Goal: Task Accomplishment & Management: Use online tool/utility

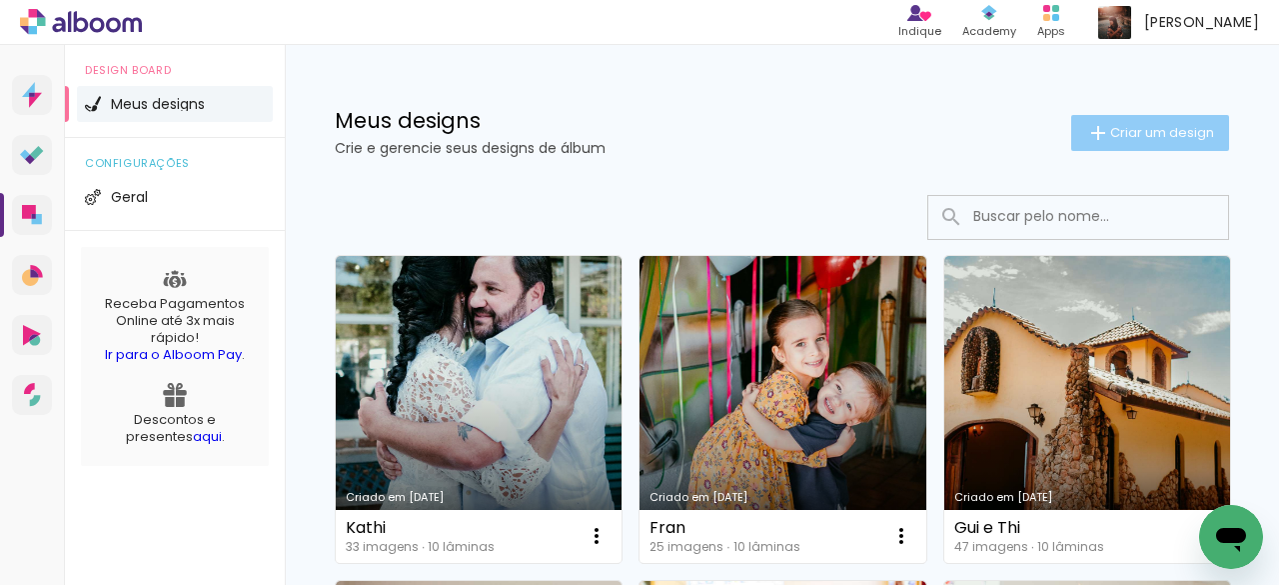
click at [1139, 131] on span "Criar um design" at bounding box center [1162, 132] width 104 height 13
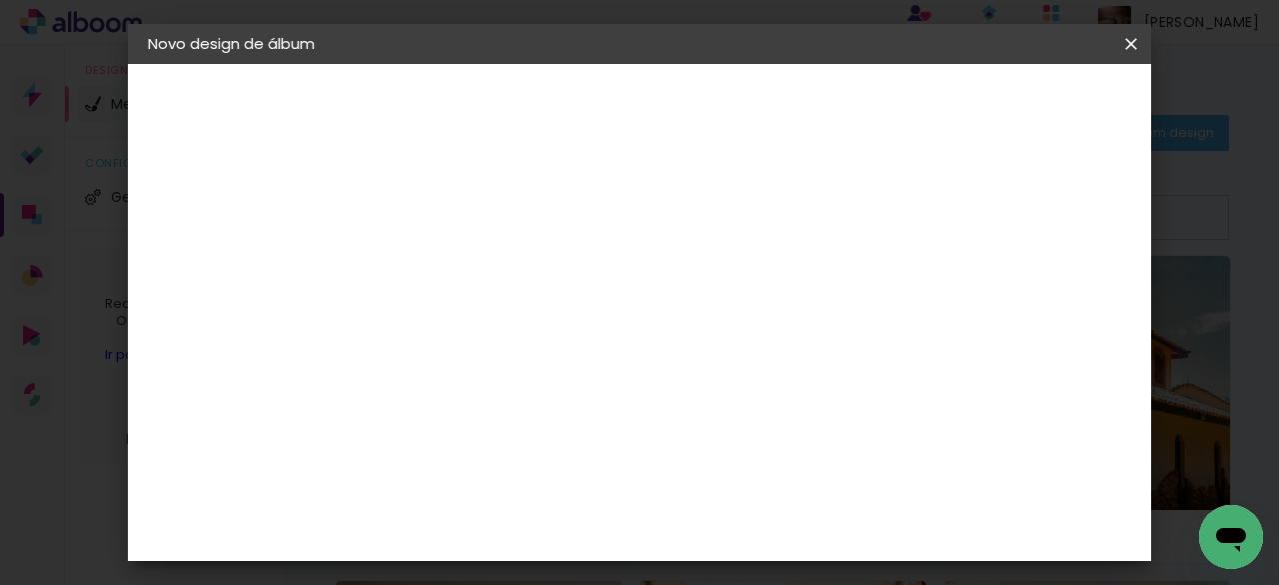
click at [475, 273] on input at bounding box center [475, 268] width 0 height 31
type input "[PERSON_NAME] faz 60"
type paper-input "[PERSON_NAME] faz 60"
drag, startPoint x: 626, startPoint y: 273, endPoint x: 573, endPoint y: 277, distance: 53.1
click at [482, 277] on paper-input-container "Título do álbum [PERSON_NAME] faz 60" at bounding box center [475, 269] width 14 height 51
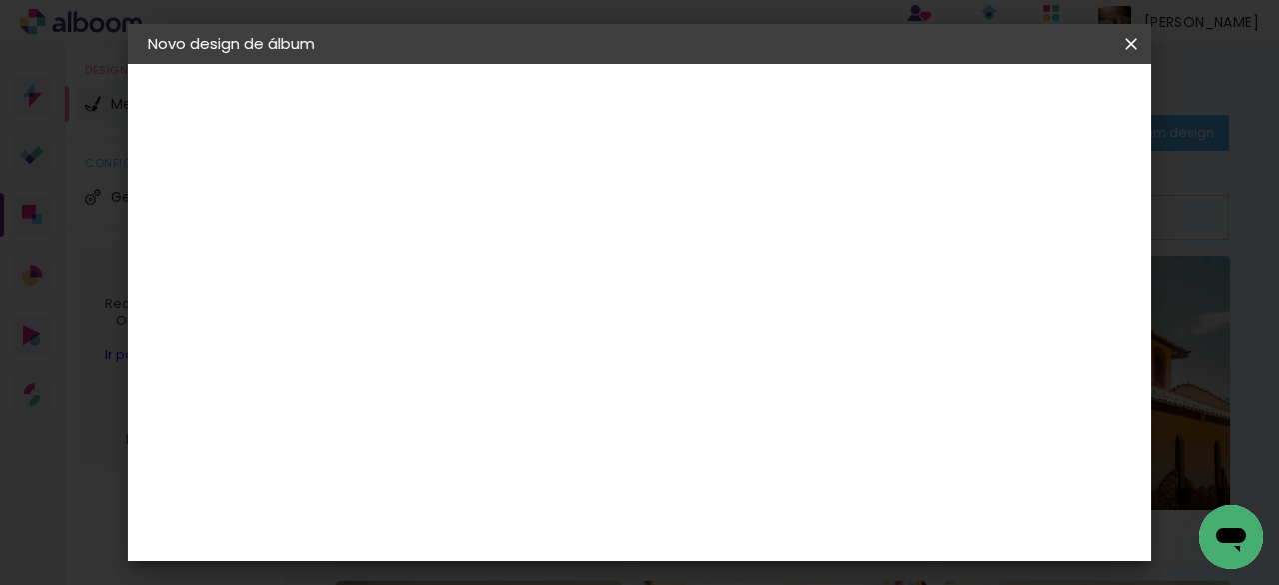
type input "[PERSON_NAME] faz 60"
type paper-input "[PERSON_NAME] faz 60"
click at [0, 0] on slot "Avançar" at bounding box center [0, 0] width 0 height 0
click at [559, 375] on input at bounding box center [526, 380] width 202 height 25
type input "pre"
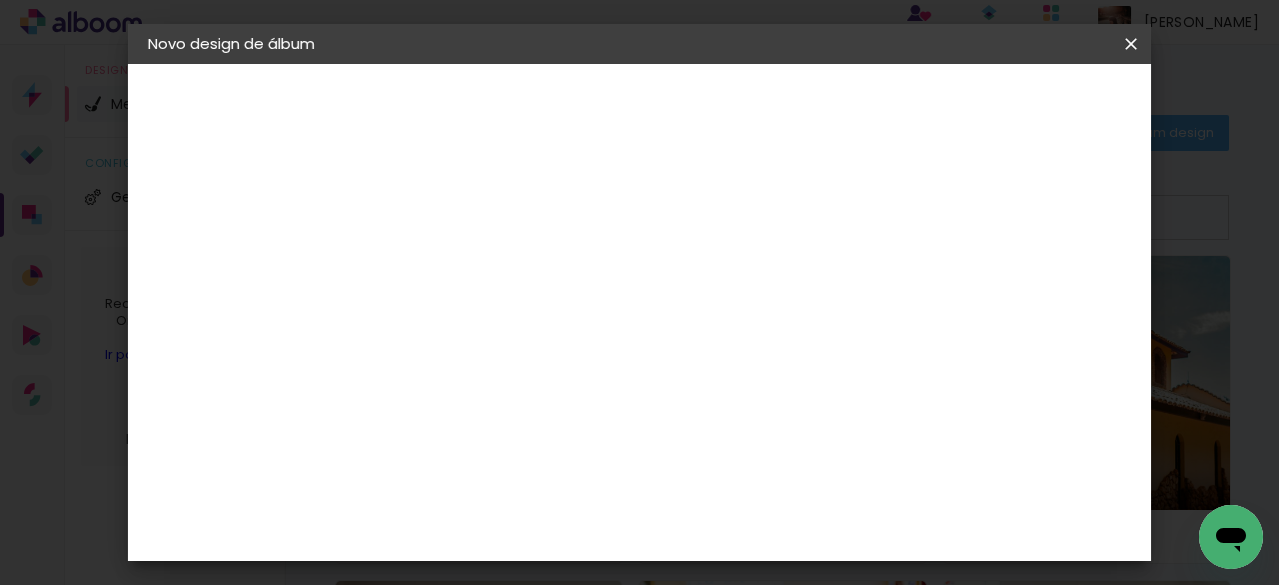
type paper-input "pre"
click at [532, 548] on div "Premiere" at bounding box center [498, 556] width 73 height 16
click at [0, 0] on slot "Avançar" at bounding box center [0, 0] width 0 height 0
click at [610, 370] on span "20 × 20" at bounding box center [563, 396] width 93 height 53
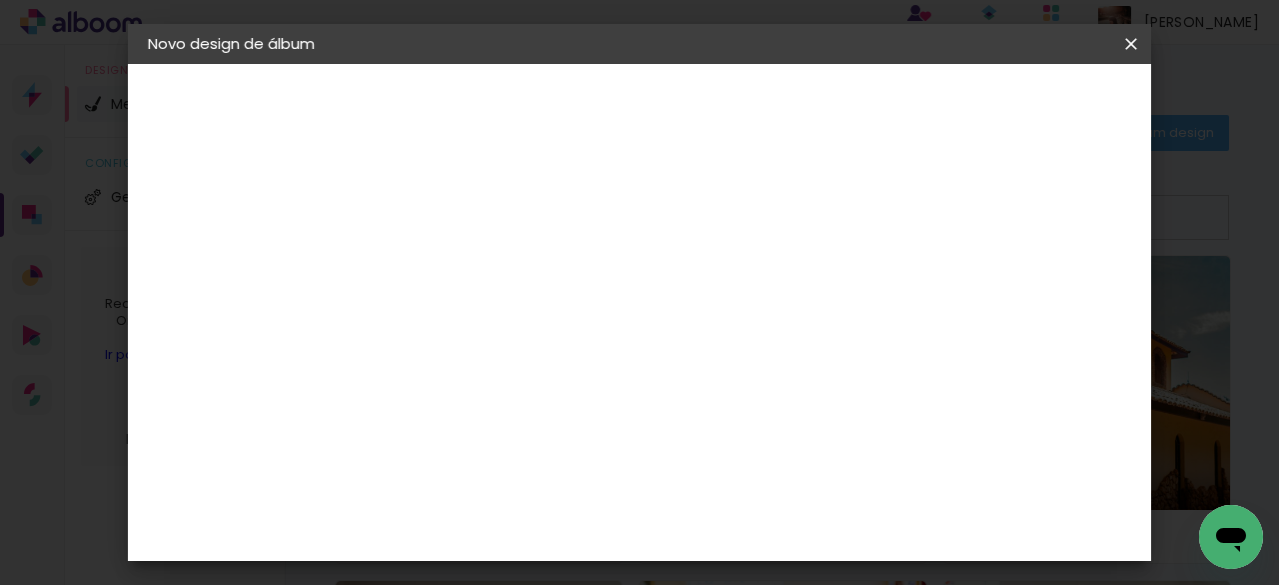
click at [0, 0] on slot "Avançar" at bounding box center [0, 0] width 0 height 0
drag, startPoint x: 451, startPoint y: 218, endPoint x: 372, endPoint y: 233, distance: 80.4
click at [372, 64] on quentale-album-spec "Iniciar design Iniciar design" at bounding box center [639, 64] width 1023 height 0
type input "4"
type paper-input "4"
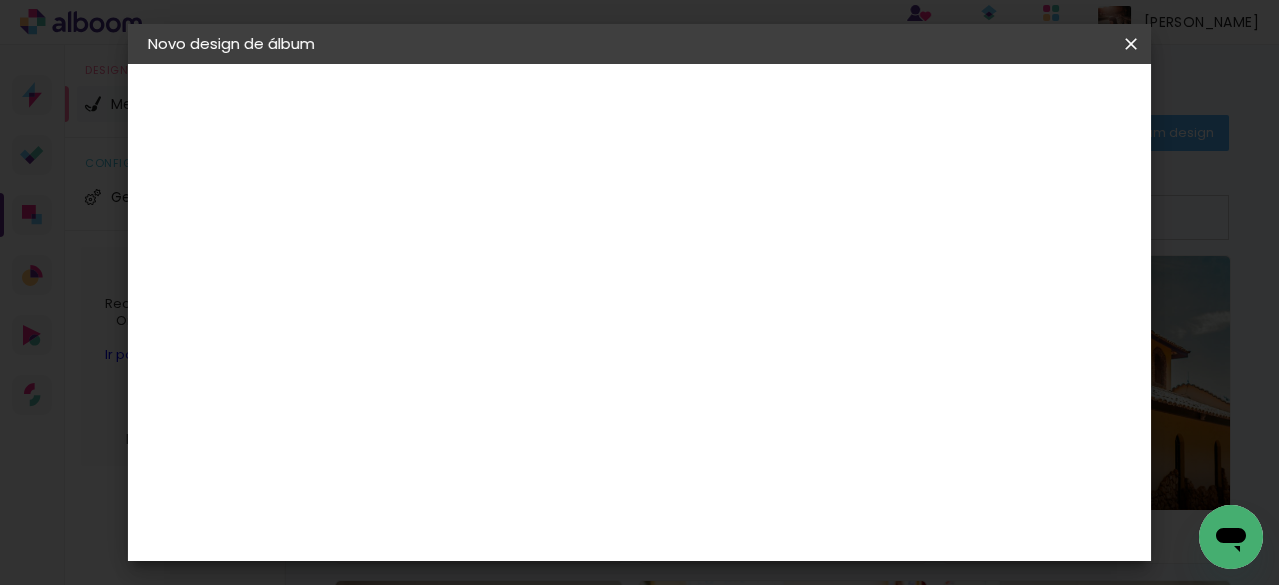
click at [732, 115] on span "Iniciar design" at bounding box center [709, 113] width 46 height 28
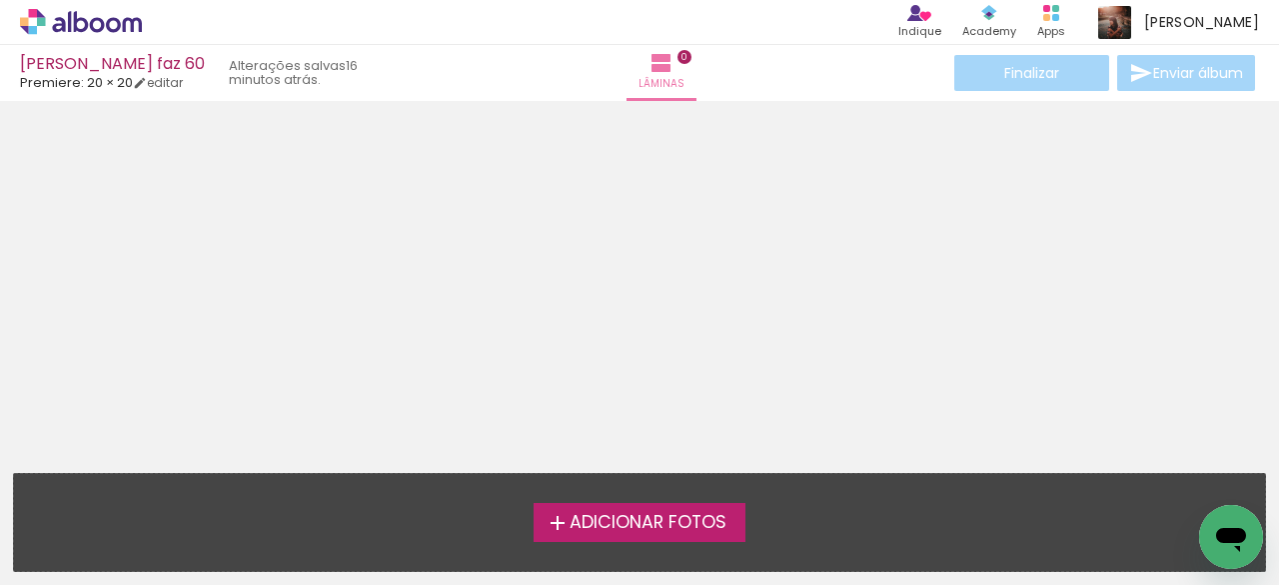
click at [733, 527] on label "Adicionar Fotos" at bounding box center [640, 522] width 213 height 38
click at [0, 0] on input "file" at bounding box center [0, 0] width 0 height 0
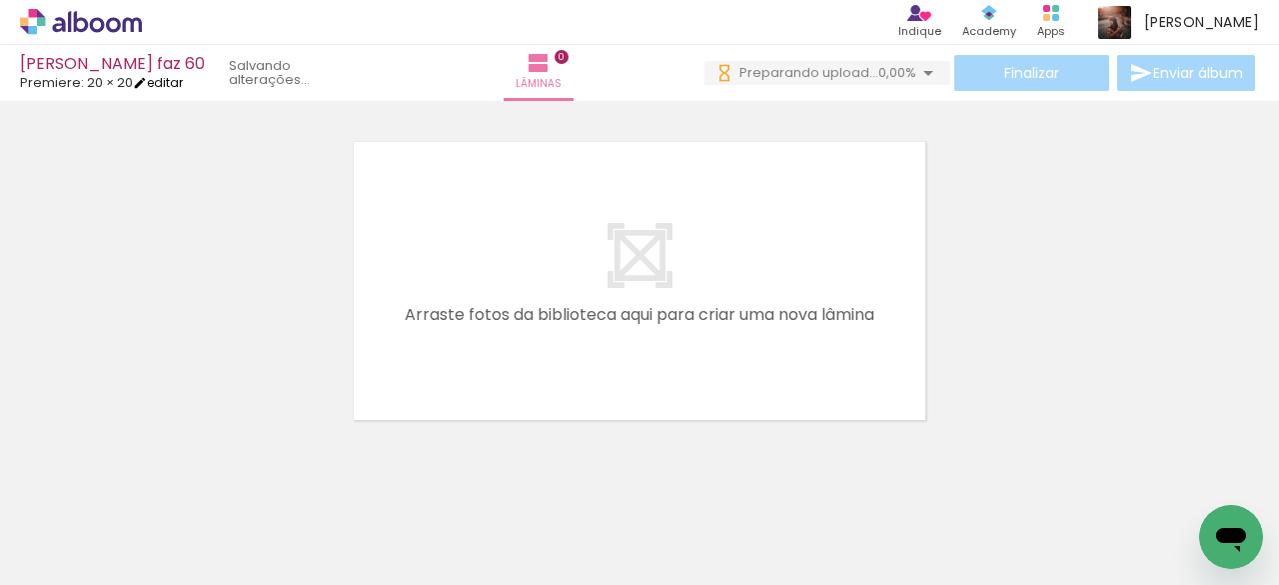
click at [167, 82] on link "editar" at bounding box center [158, 82] width 50 height 17
type input "4"
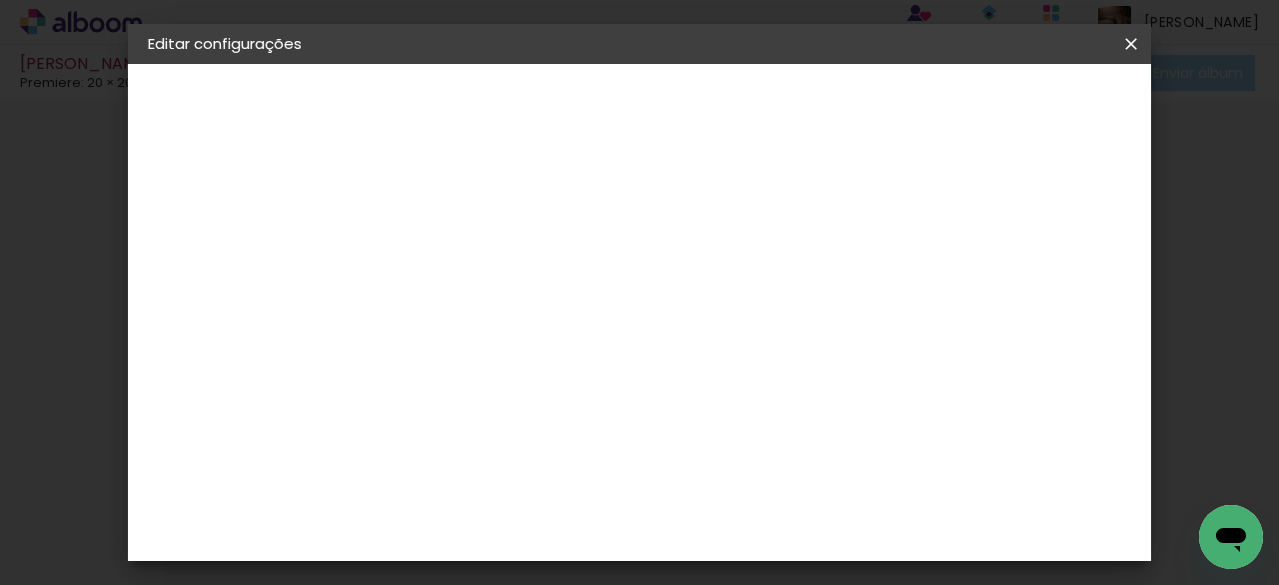
click at [222, 287] on small "20.3 × 40.6 cm" at bounding box center [252, 292] width 86 height 12
click at [584, 331] on div "Escolha o tamanho" at bounding box center [526, 370] width 116 height 93
click at [584, 324] on div "Escolha o tamanho" at bounding box center [526, 370] width 116 height 93
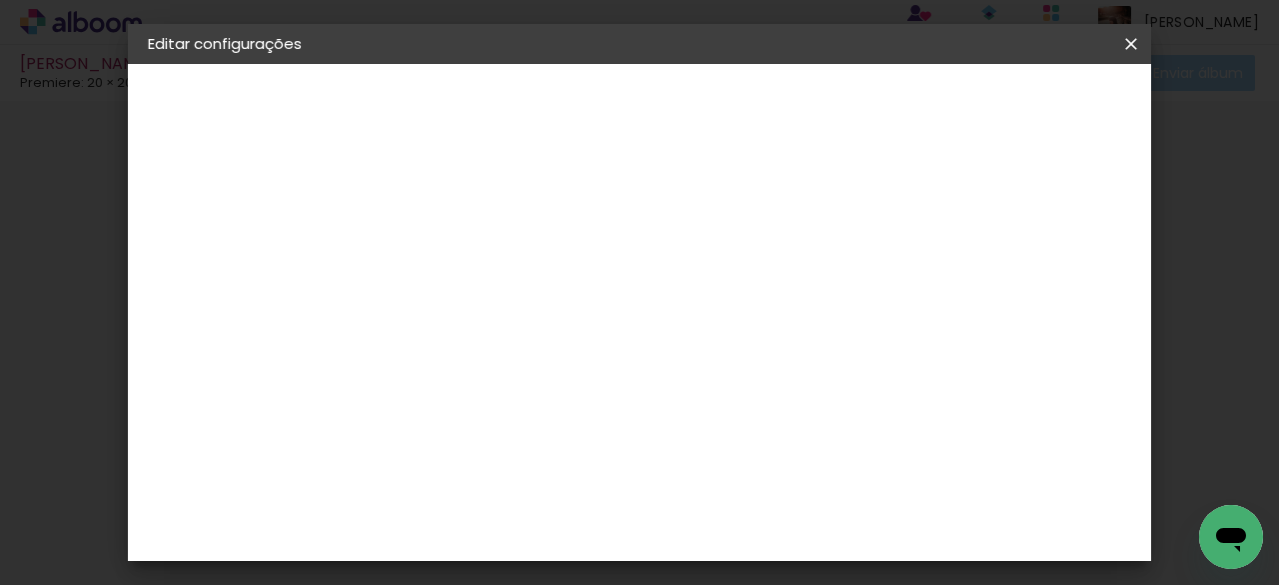
click at [584, 324] on div "Escolha o tamanho" at bounding box center [526, 370] width 116 height 93
click at [584, 326] on div "Escolha o tamanho" at bounding box center [526, 370] width 116 height 93
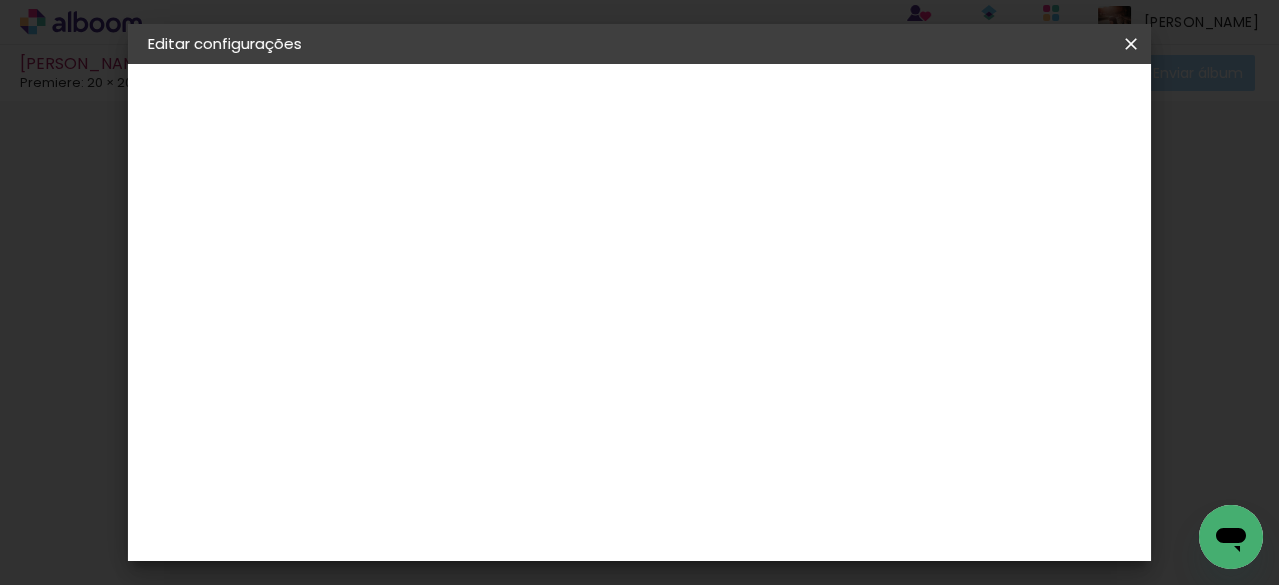
click at [584, 326] on div "Escolha o tamanho" at bounding box center [526, 370] width 116 height 93
click at [584, 324] on div "Escolha o tamanho" at bounding box center [526, 370] width 116 height 93
click at [584, 331] on div "Escolha o tamanho" at bounding box center [526, 370] width 116 height 93
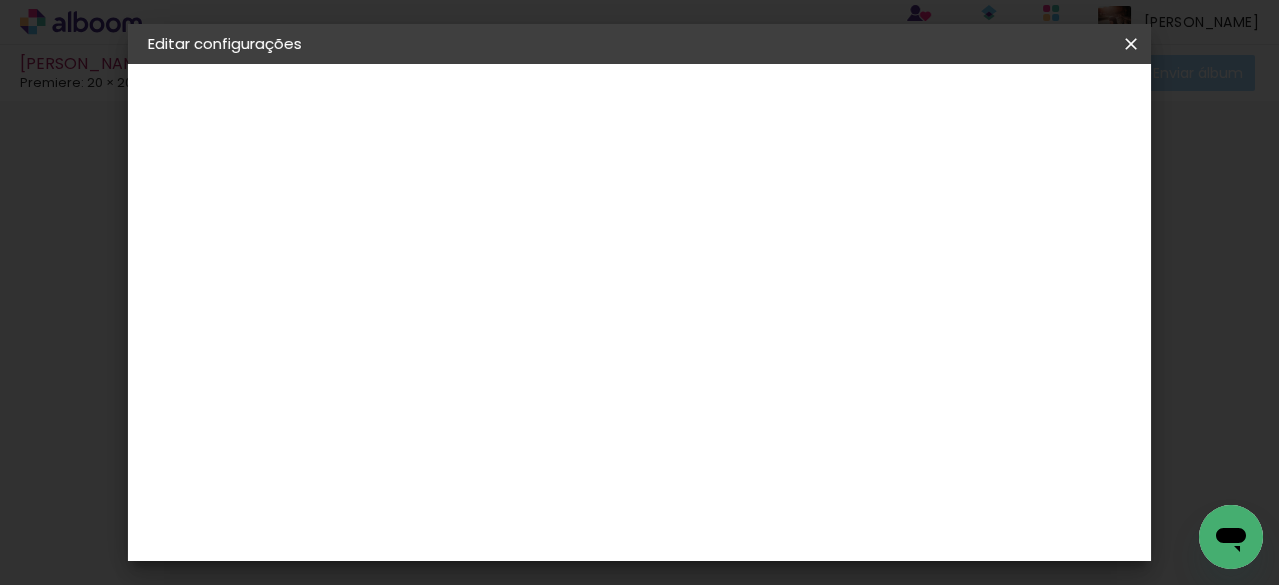
click at [584, 331] on div "Escolha o tamanho" at bounding box center [526, 370] width 116 height 93
click at [584, 326] on div "Escolha o tamanho" at bounding box center [526, 370] width 116 height 93
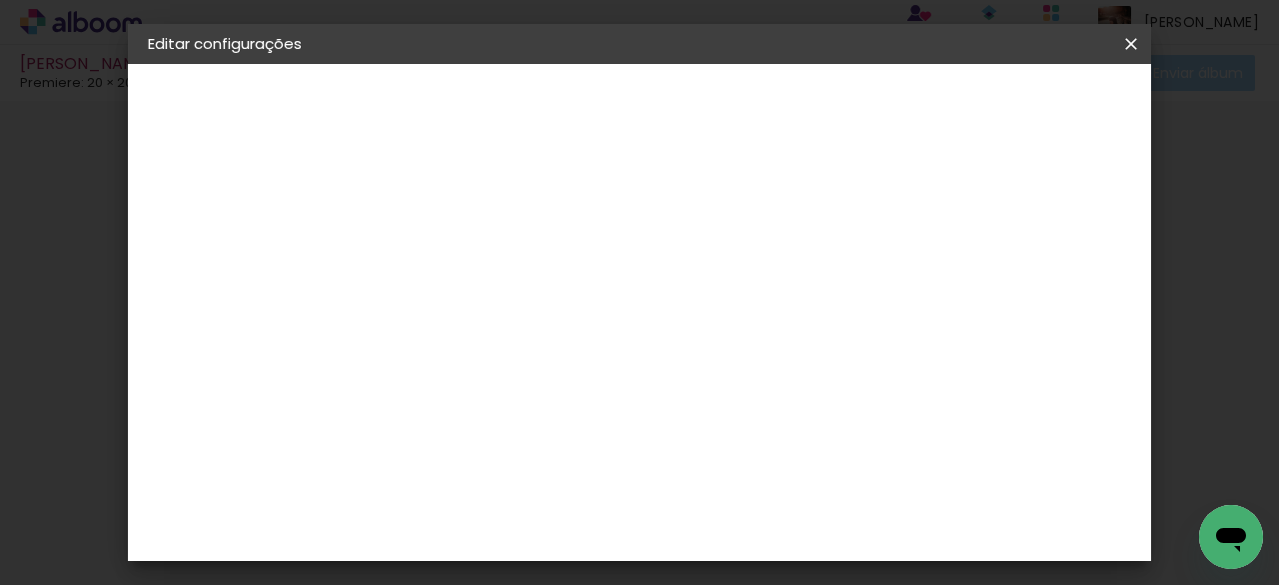
click at [584, 326] on div "Escolha o tamanho" at bounding box center [526, 370] width 116 height 93
click at [1128, 43] on iron-icon at bounding box center [1131, 44] width 24 height 20
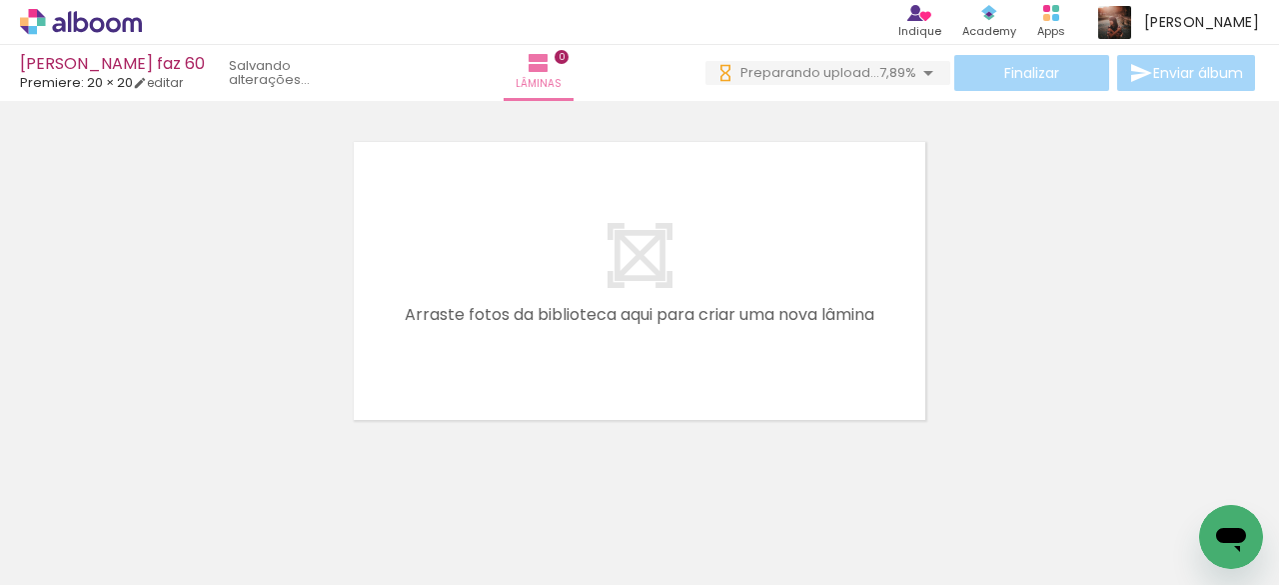
click at [97, 23] on icon at bounding box center [81, 22] width 122 height 26
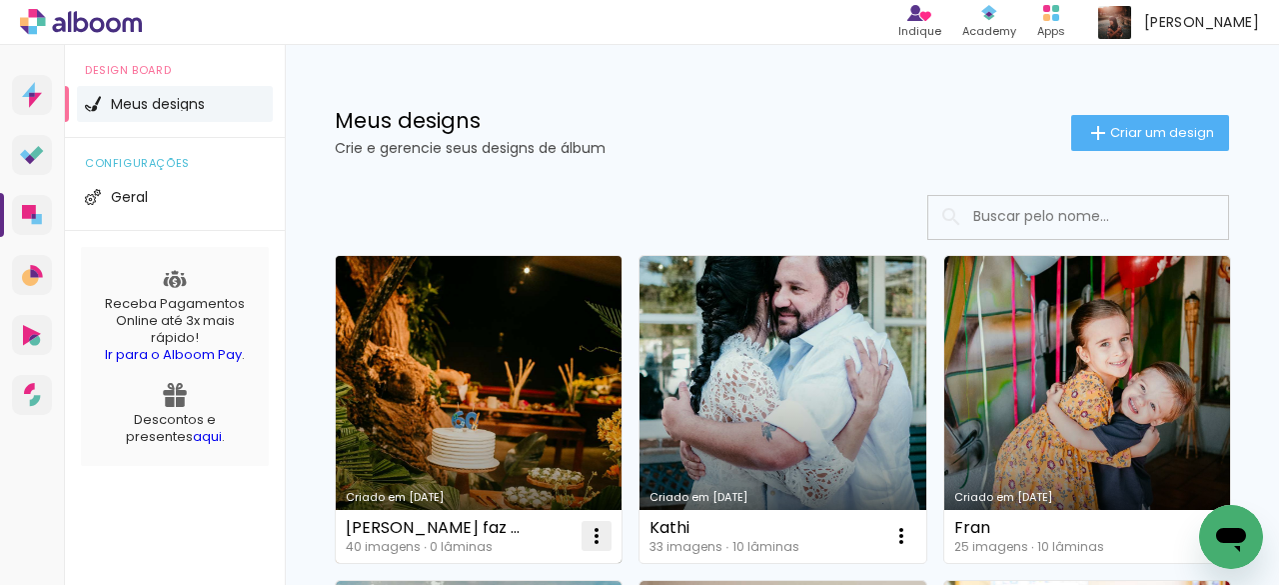
click at [601, 530] on iron-icon at bounding box center [597, 536] width 24 height 24
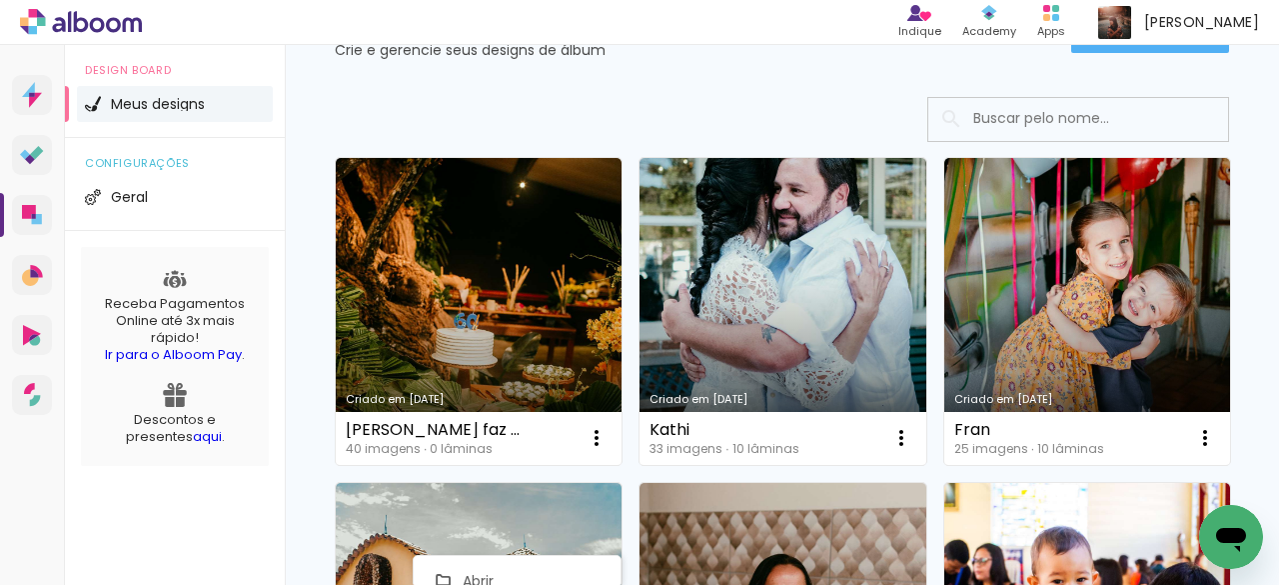
scroll to position [141, 0]
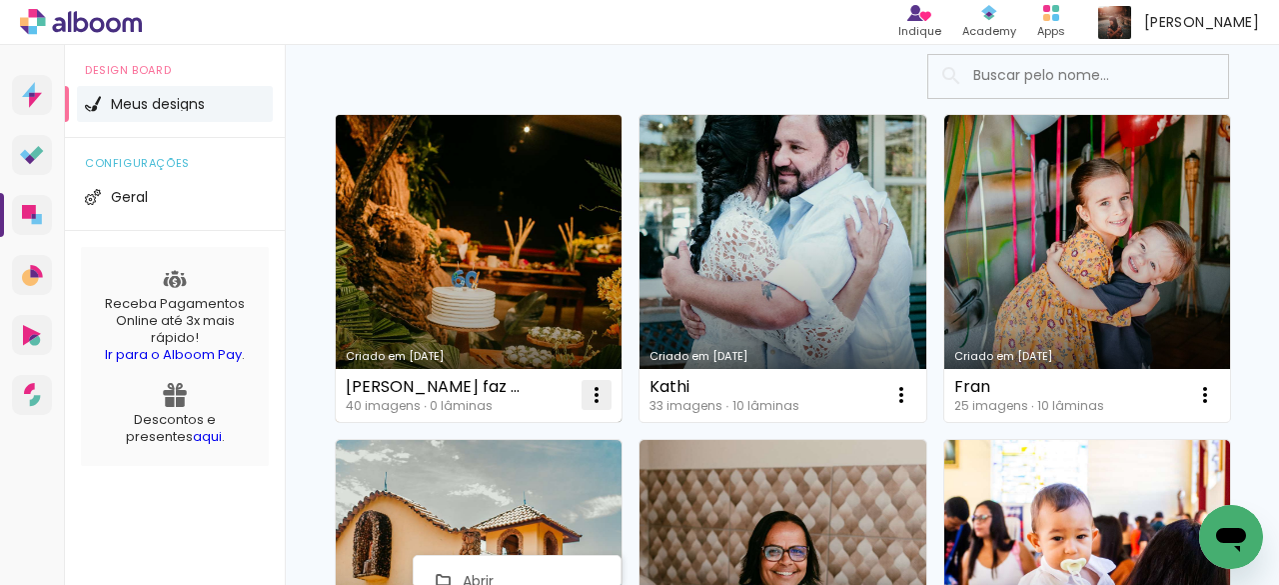
click at [596, 396] on iron-icon at bounding box center [597, 395] width 24 height 24
click at [602, 399] on iron-icon at bounding box center [597, 395] width 24 height 24
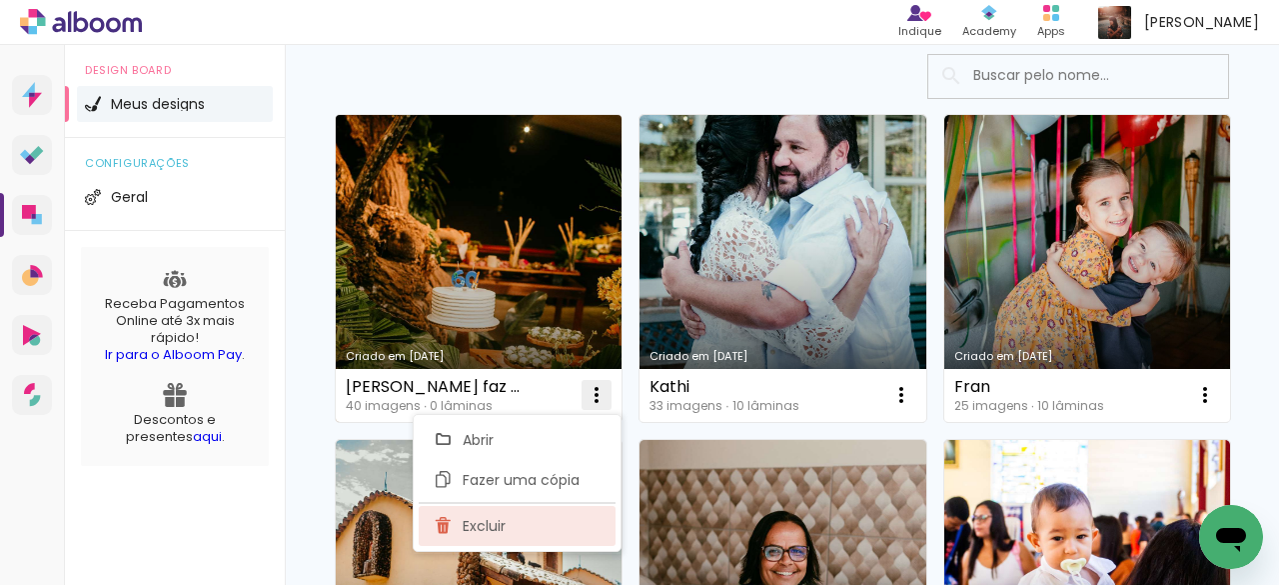
click at [514, 513] on paper-item "Excluir" at bounding box center [517, 526] width 197 height 40
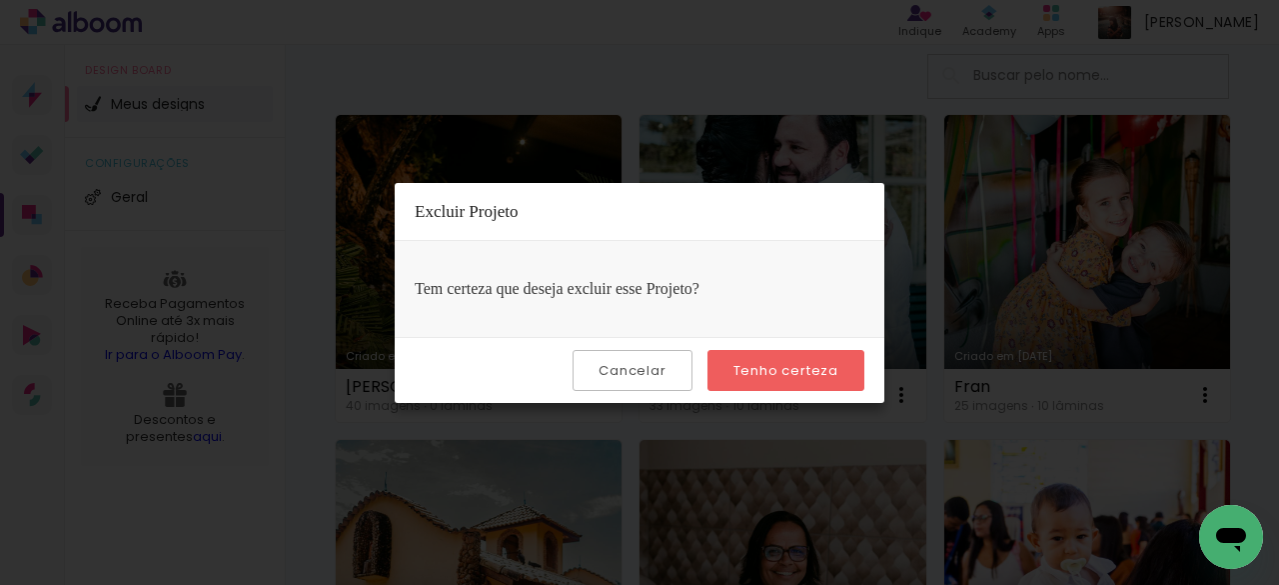
click at [795, 379] on paper-button "Tenho certeza" at bounding box center [786, 370] width 157 height 41
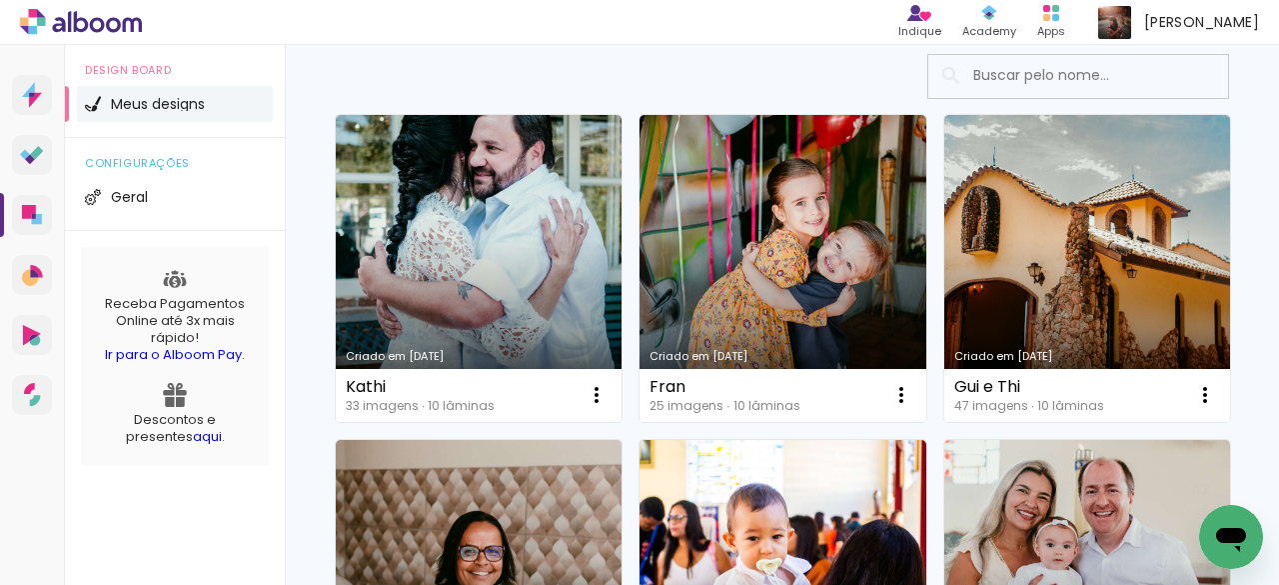
scroll to position [0, 0]
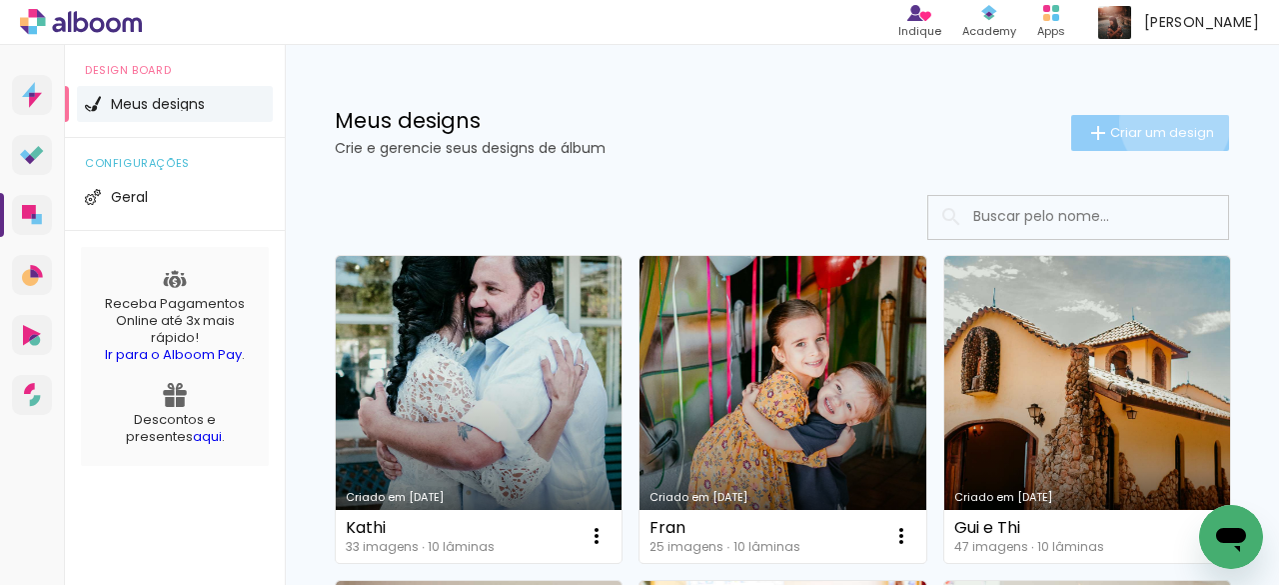
click at [1156, 122] on paper-button "Criar um design" at bounding box center [1150, 133] width 158 height 36
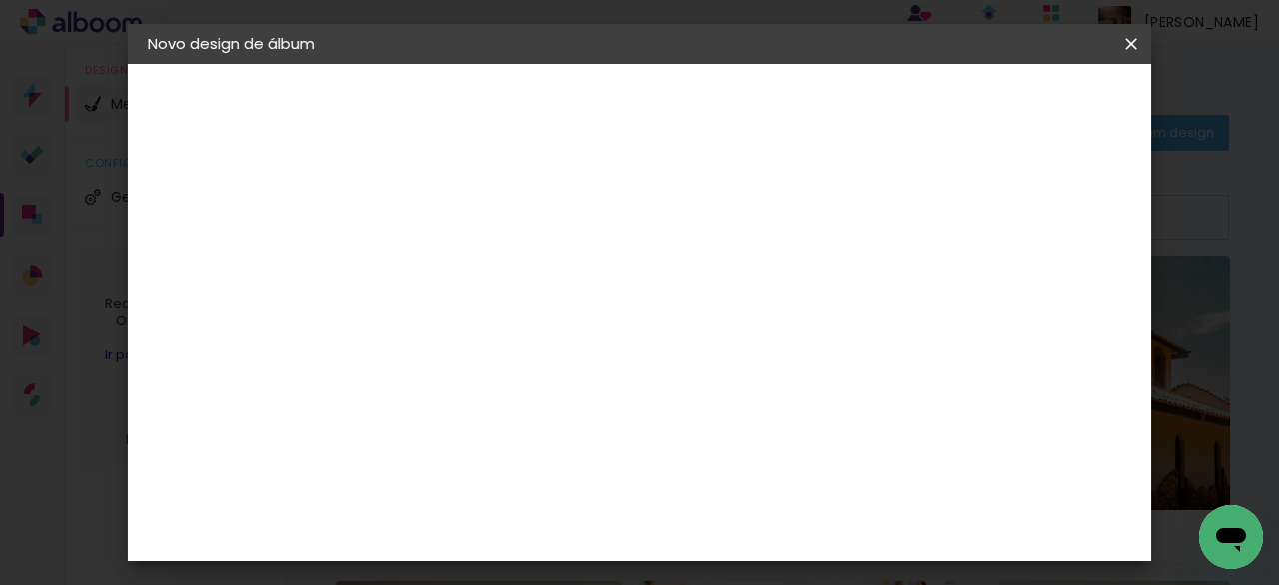
click at [475, 269] on input at bounding box center [475, 268] width 0 height 31
type input "c"
type input "[PERSON_NAME] faz 60"
type paper-input "[PERSON_NAME] faz 60"
click at [680, 115] on paper-button "Avançar" at bounding box center [631, 106] width 98 height 34
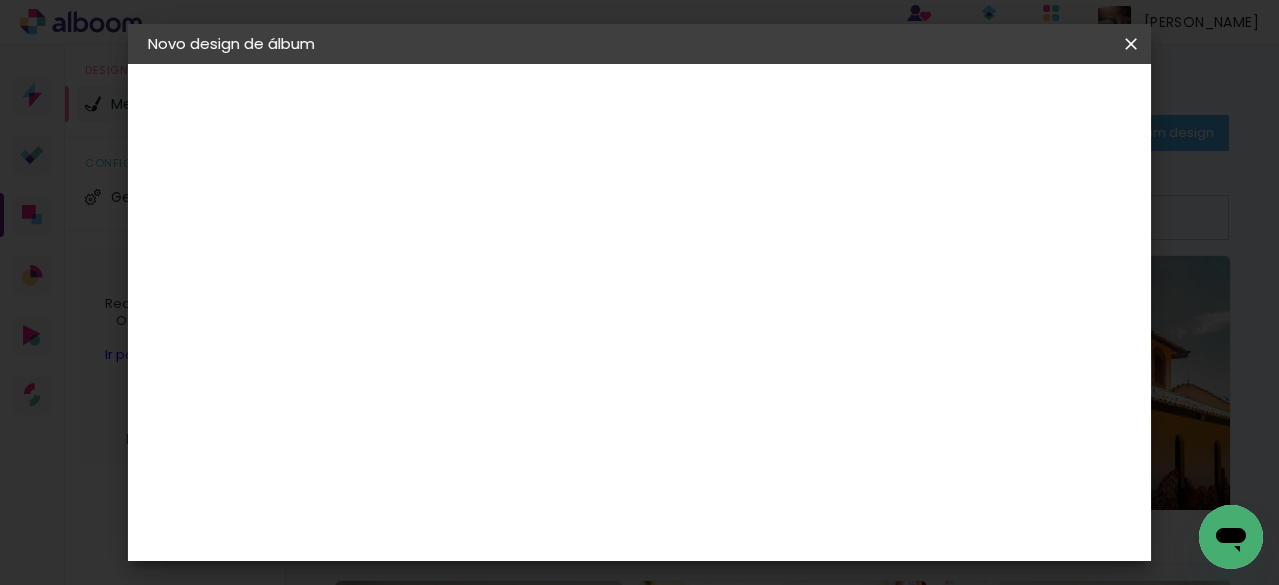
click at [621, 379] on input at bounding box center [526, 380] width 202 height 25
type input "pre"
type paper-input "pre"
click at [524, 548] on div "Premiere" at bounding box center [498, 556] width 73 height 16
click at [0, 0] on slot "Avançar" at bounding box center [0, 0] width 0 height 0
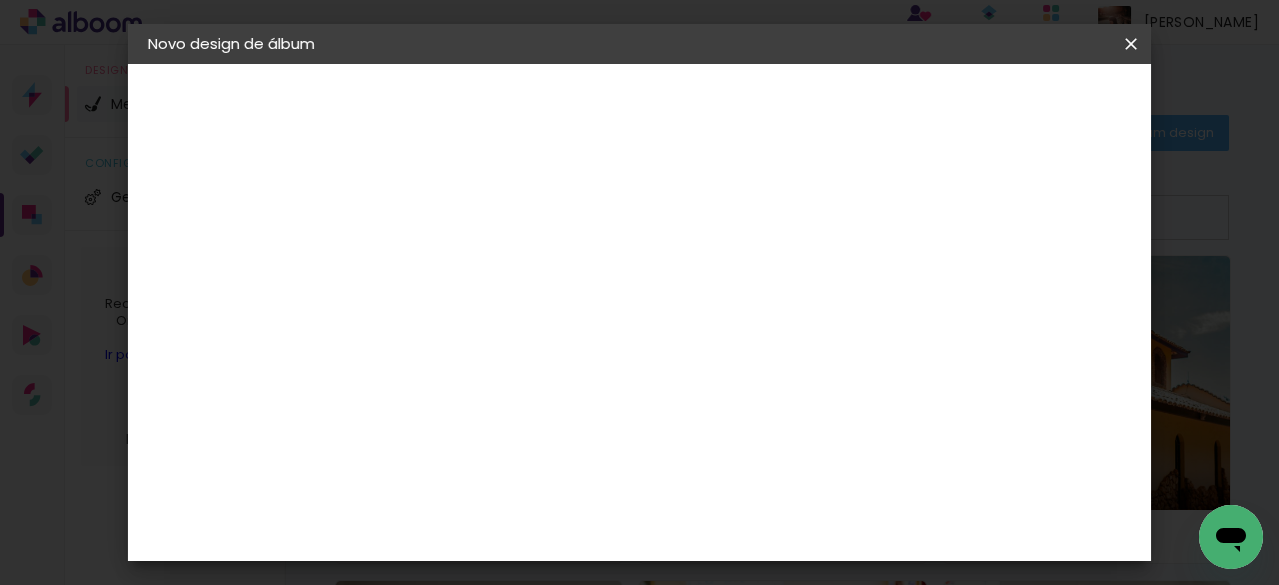
scroll to position [400, 0]
click at [610, 417] on span "15 × 15" at bounding box center [563, 443] width 93 height 53
click at [800, 115] on paper-button "Avançar" at bounding box center [752, 106] width 98 height 34
drag, startPoint x: 468, startPoint y: 219, endPoint x: 391, endPoint y: 231, distance: 77.9
click at [391, 231] on div "mm Mostrar sangria 15.25 cm Largura da página 15.2 cm Altura 30.5 cm Largura da…" at bounding box center [585, 149] width 394 height 170
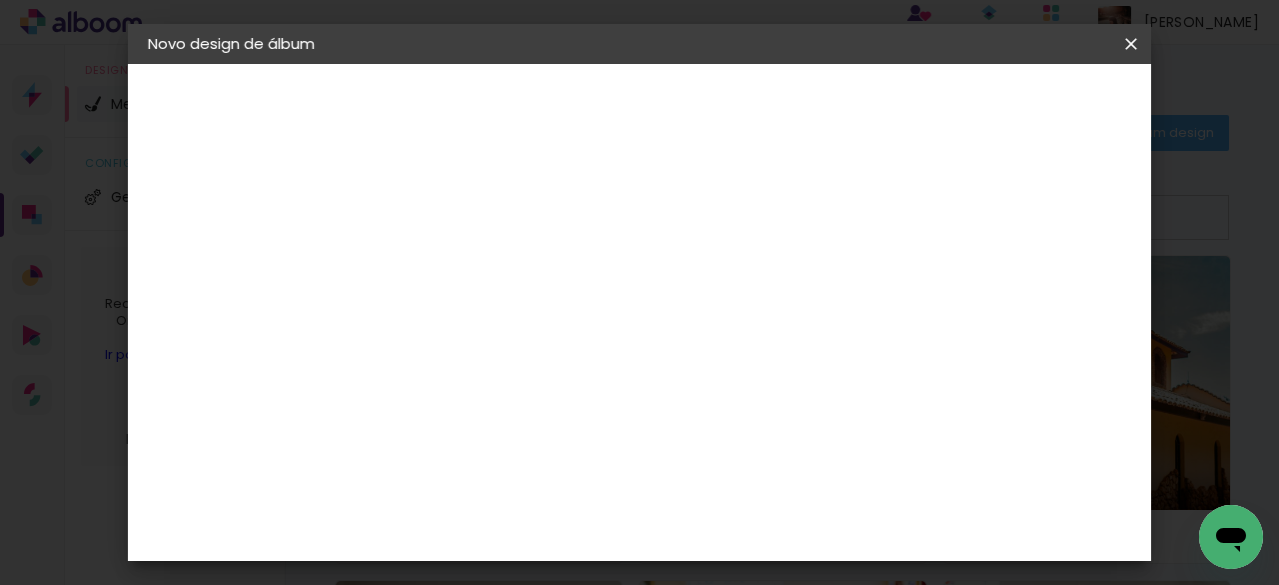
type input "4"
type paper-input "4"
click at [732, 99] on span "Iniciar design" at bounding box center [709, 113] width 46 height 28
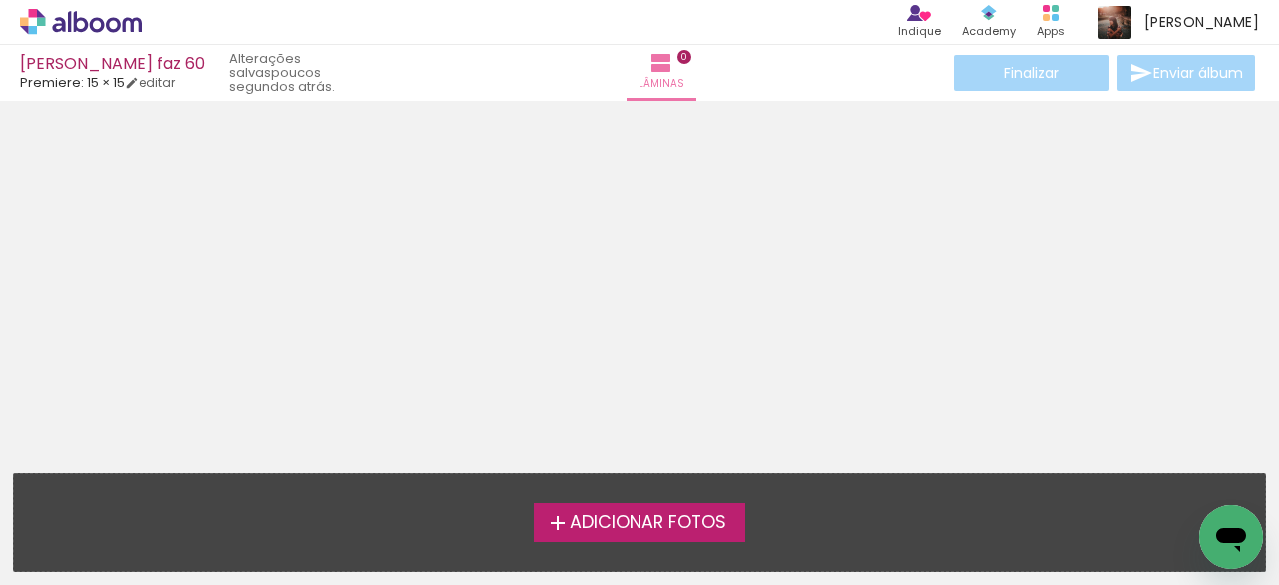
click at [640, 525] on span "Adicionar Fotos" at bounding box center [648, 523] width 157 height 18
click at [0, 0] on input "file" at bounding box center [0, 0] width 0 height 0
